Goal: Task Accomplishment & Management: Use online tool/utility

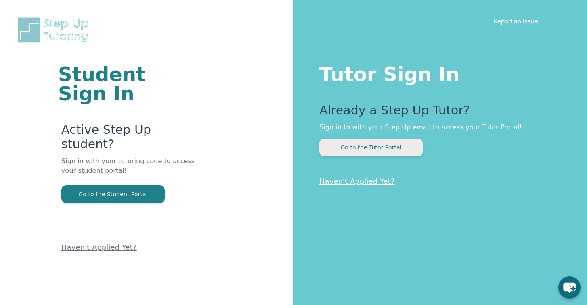
click at [380, 147] on button "Go to the Tutor Portal" at bounding box center [370, 148] width 103 height 18
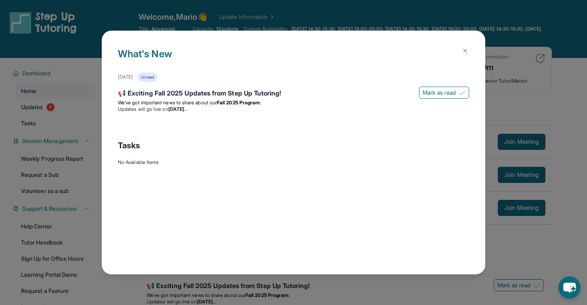
click at [463, 50] on img at bounding box center [465, 51] width 6 height 6
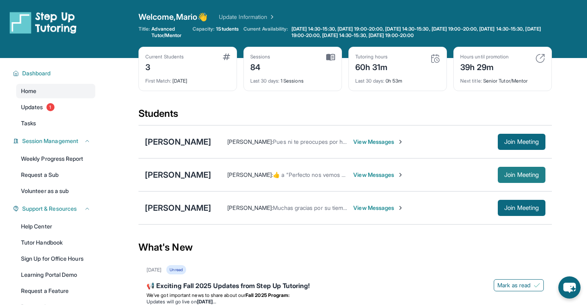
click at [512, 175] on span "Join Meeting" at bounding box center [521, 175] width 35 height 5
click at [190, 174] on div "Thyler Martinez" at bounding box center [178, 174] width 66 height 11
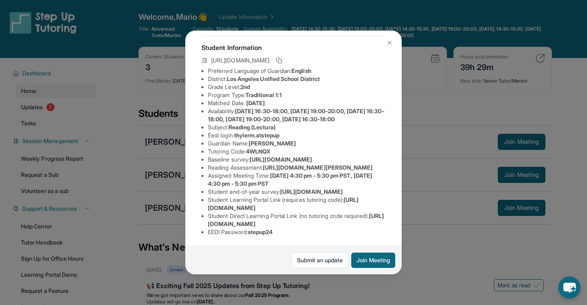
scroll to position [69, 0]
drag, startPoint x: 266, startPoint y: 170, endPoint x: 391, endPoint y: 178, distance: 125.3
click at [391, 178] on div "Thyler Martinez Guardian: Susana Gonzalez Student Information https://student-p…" at bounding box center [293, 153] width 216 height 244
copy li "https://yvyn1kit.paperform.co?id=2025-s12586&name=Thyler%20Martinez&grade=2nd&w…"
click at [429, 120] on div "Thyler Martinez Guardian: Susana Gonzalez Student Information https://student-p…" at bounding box center [293, 152] width 587 height 305
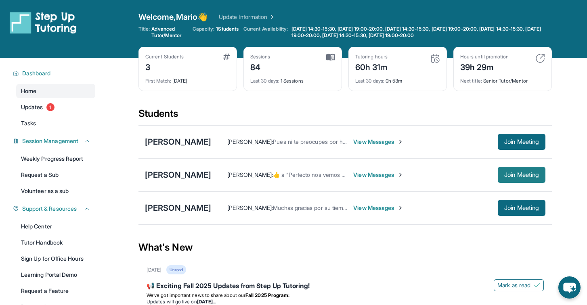
click at [534, 173] on span "Join Meeting" at bounding box center [521, 175] width 35 height 5
